Goal: Transaction & Acquisition: Purchase product/service

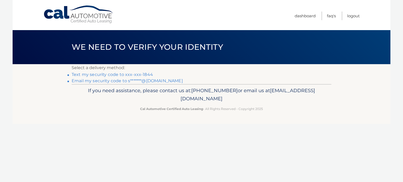
click at [89, 75] on link "Text my security code to xxx-xxx-1844" at bounding box center [112, 74] width 81 height 5
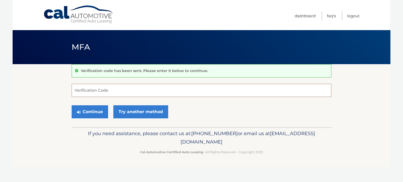
click at [80, 90] on input "Verification Code" at bounding box center [202, 90] width 260 height 13
type input "237759"
click at [72, 105] on button "Continue" at bounding box center [90, 111] width 36 height 13
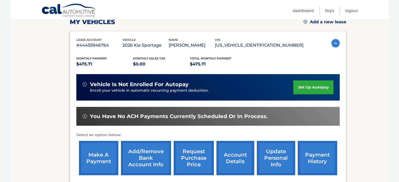
scroll to position [79, 0]
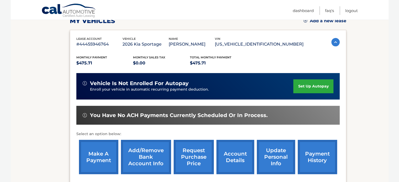
click at [94, 160] on link "make a payment" at bounding box center [98, 157] width 39 height 34
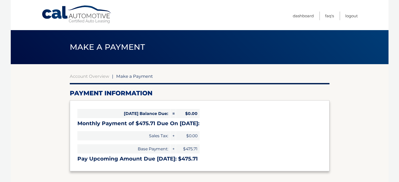
select select "YmI0NWNiNzgtMWE1Mi00YmFjLTllYTQtZTVhY2QzODg0OGQ5"
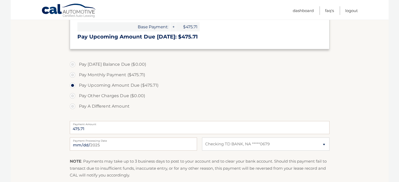
scroll to position [131, 0]
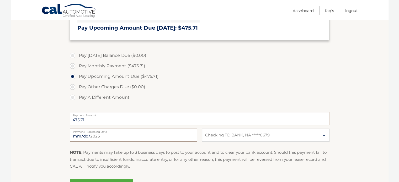
click at [86, 137] on input "[DATE]" at bounding box center [133, 135] width 127 height 13
type input "[DATE]"
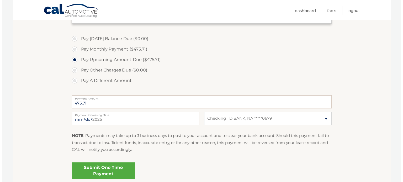
scroll to position [157, 0]
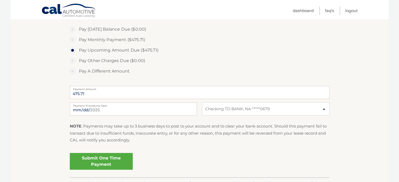
click at [105, 162] on link "Submit One Time Payment" at bounding box center [101, 161] width 63 height 17
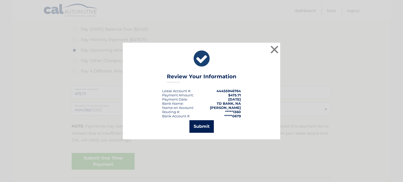
click at [207, 127] on button "Submit" at bounding box center [201, 126] width 24 height 13
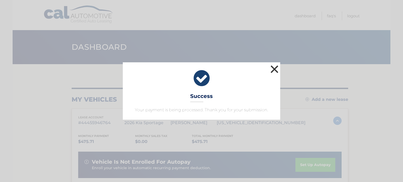
click at [273, 69] on button "×" at bounding box center [274, 69] width 10 height 10
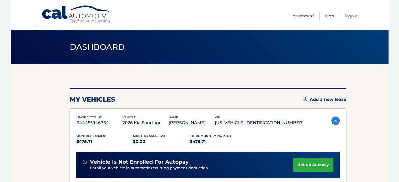
click at [351, 14] on link "Logout" at bounding box center [351, 16] width 13 height 9
